Goal: Transaction & Acquisition: Purchase product/service

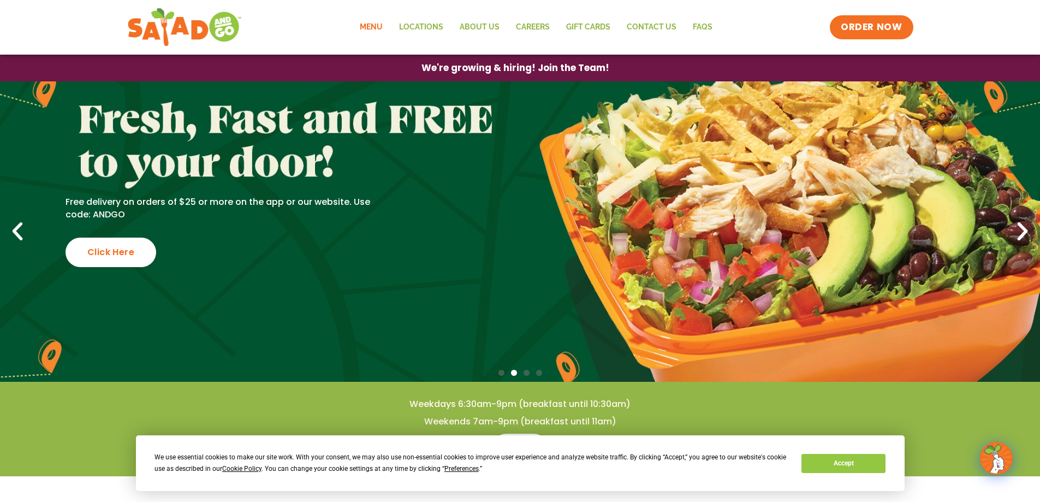
click at [377, 27] on link "Menu" at bounding box center [371, 27] width 39 height 25
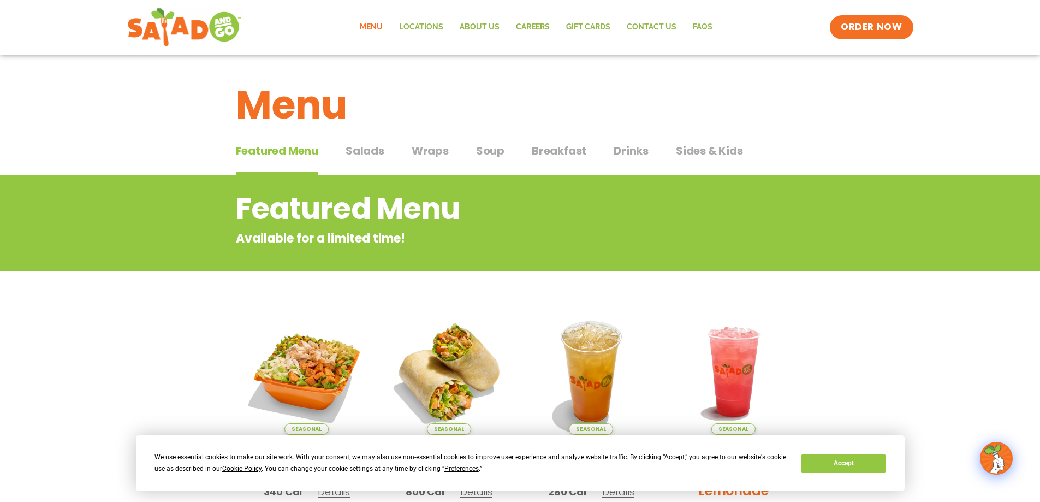
click at [368, 149] on span "Salads" at bounding box center [365, 151] width 39 height 16
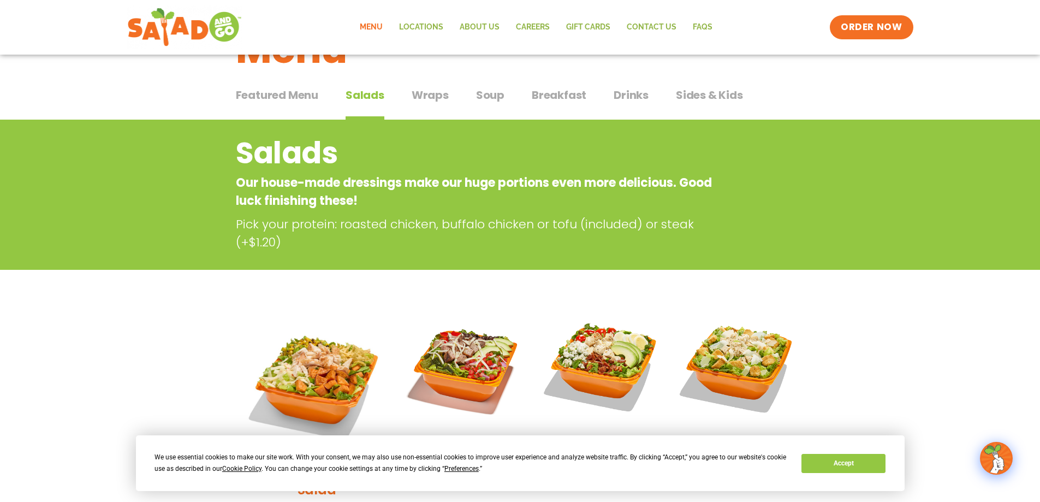
scroll to position [55, 0]
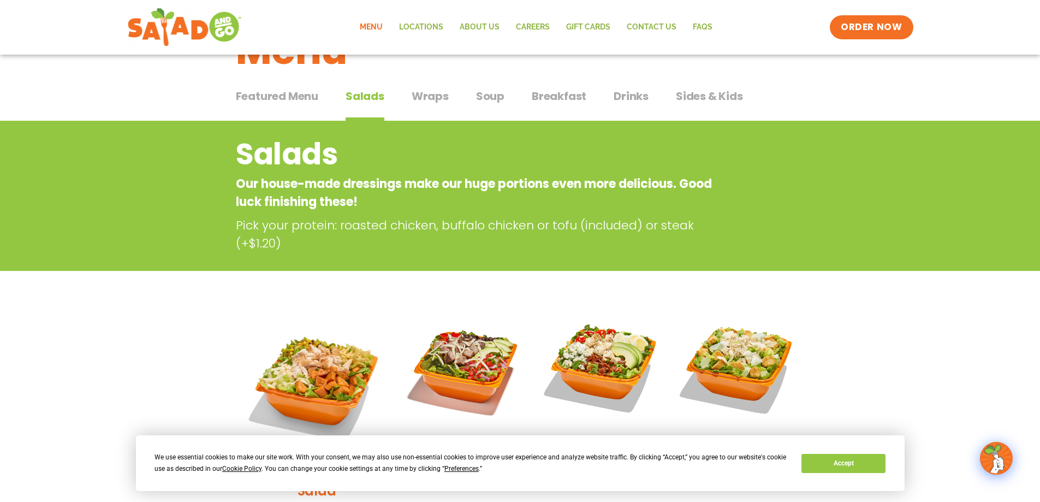
click at [715, 99] on span "Sides & Kids" at bounding box center [709, 96] width 67 height 16
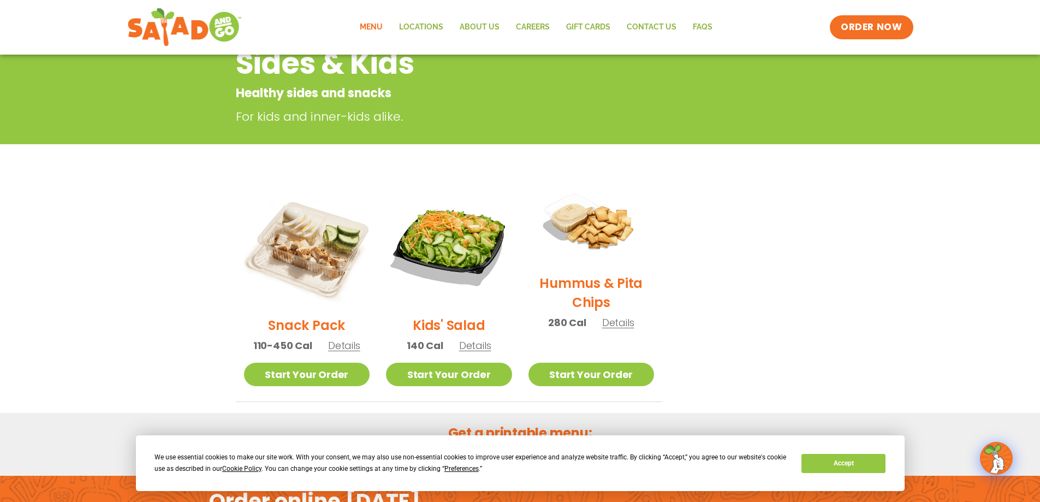
scroll to position [164, 0]
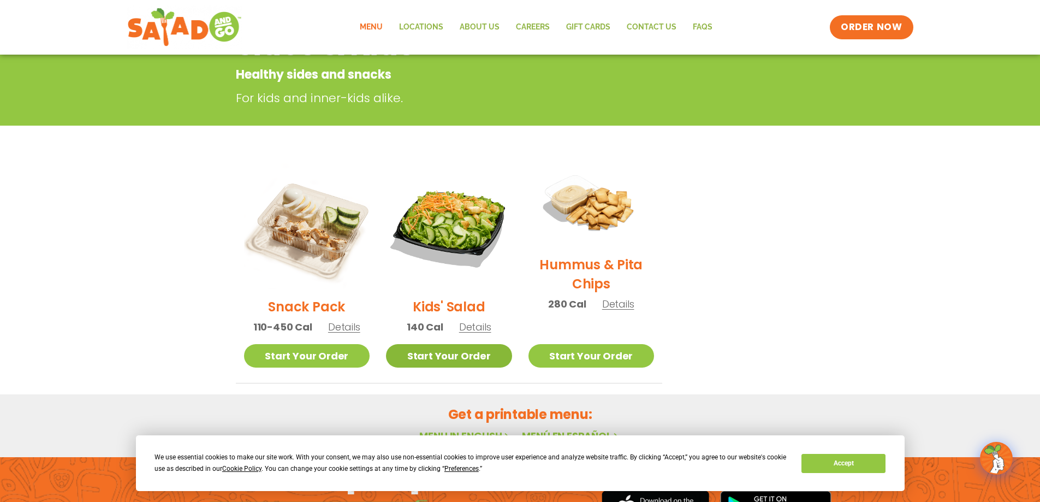
click at [448, 354] on link "Start Your Order" at bounding box center [449, 355] width 126 height 23
